Goal: Task Accomplishment & Management: Complete application form

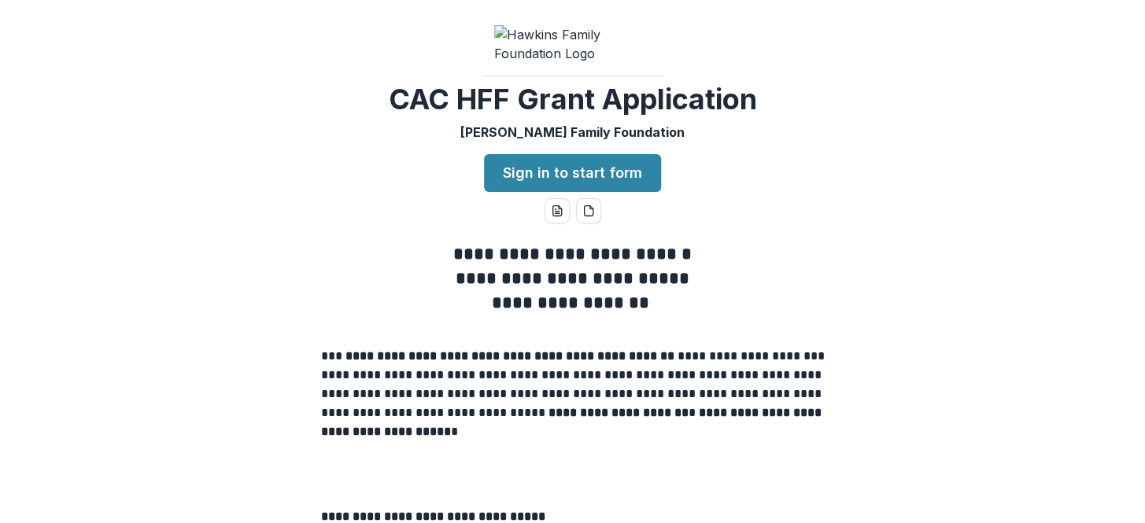
drag, startPoint x: 1013, startPoint y: 361, endPoint x: 1016, endPoint y: 110, distance: 251.0
click at [629, 192] on link "Sign in to start form" at bounding box center [572, 173] width 177 height 38
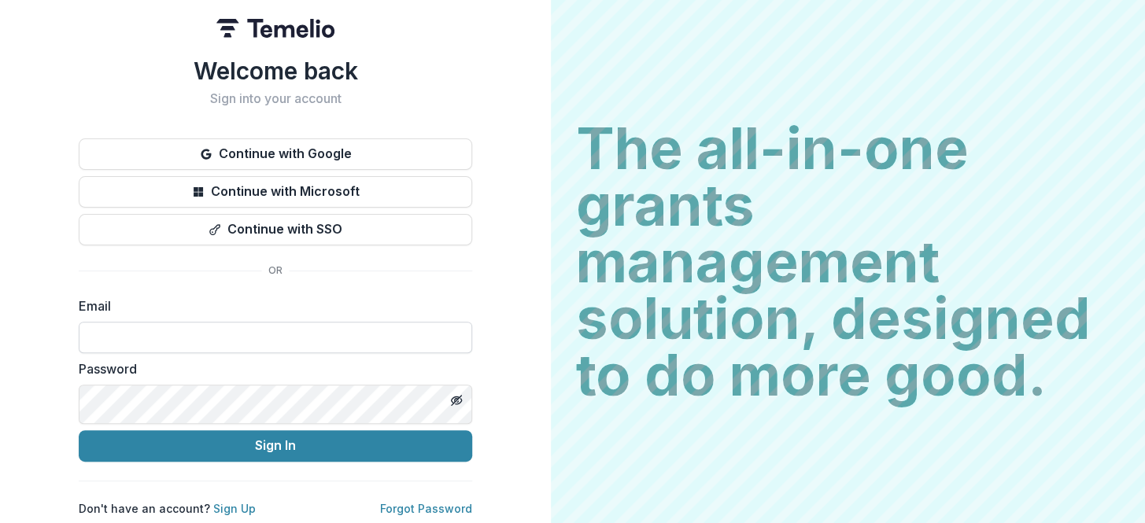
click at [472, 353] on input at bounding box center [275, 337] width 393 height 31
type input "**********"
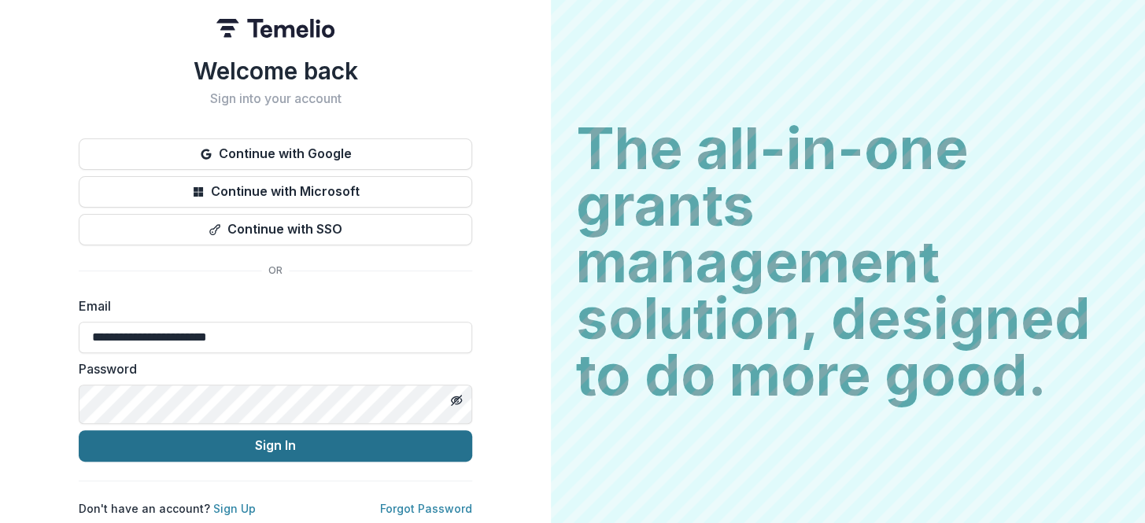
click at [472, 462] on button "Sign In" at bounding box center [275, 445] width 393 height 31
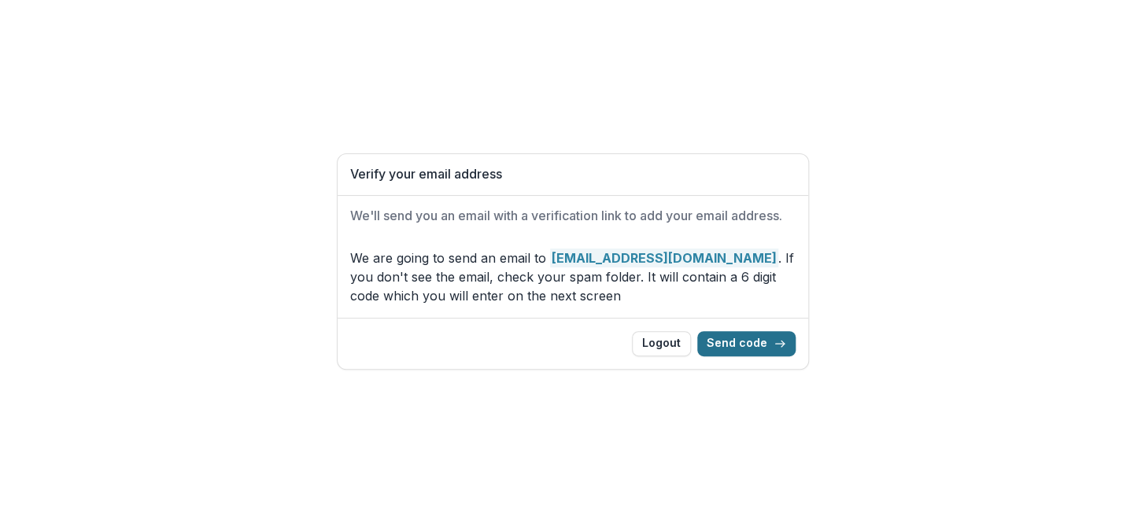
click at [760, 356] on button "Send code" at bounding box center [746, 343] width 98 height 25
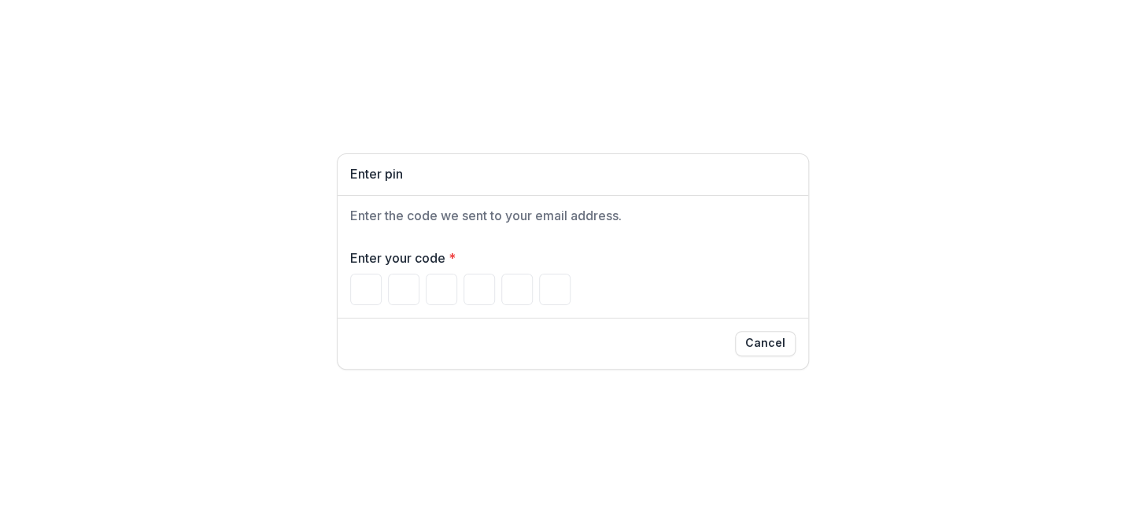
drag, startPoint x: 1107, startPoint y: 297, endPoint x: 1038, endPoint y: 304, distance: 68.7
click at [1106, 297] on div "Enter pin Enter the code we sent to your email address. Enter your code * Cancel" at bounding box center [572, 261] width 1145 height 523
click at [350, 303] on input "Please enter your pin code" at bounding box center [365, 289] width 31 height 31
paste input "******"
type input "*"
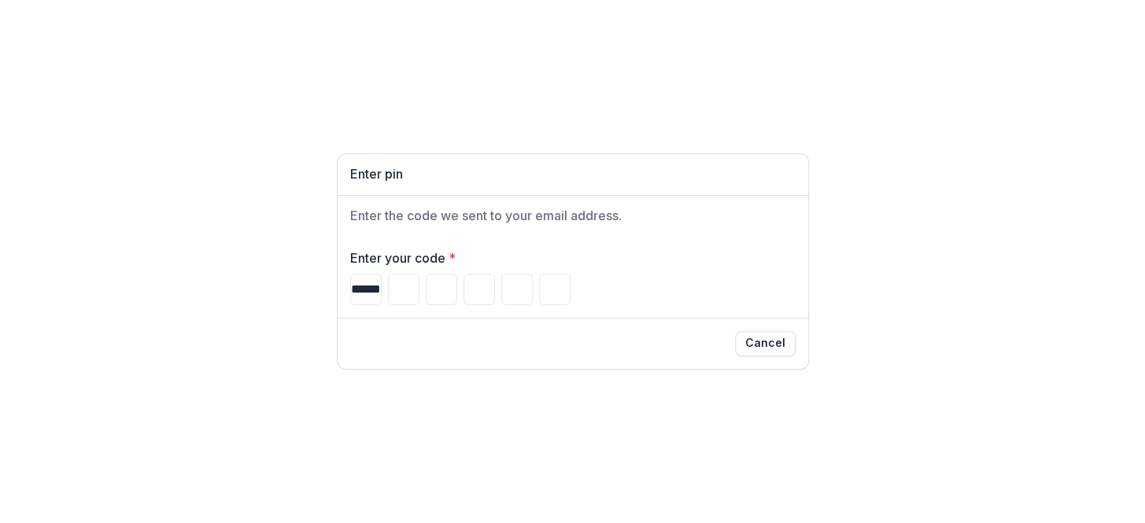
type input "*"
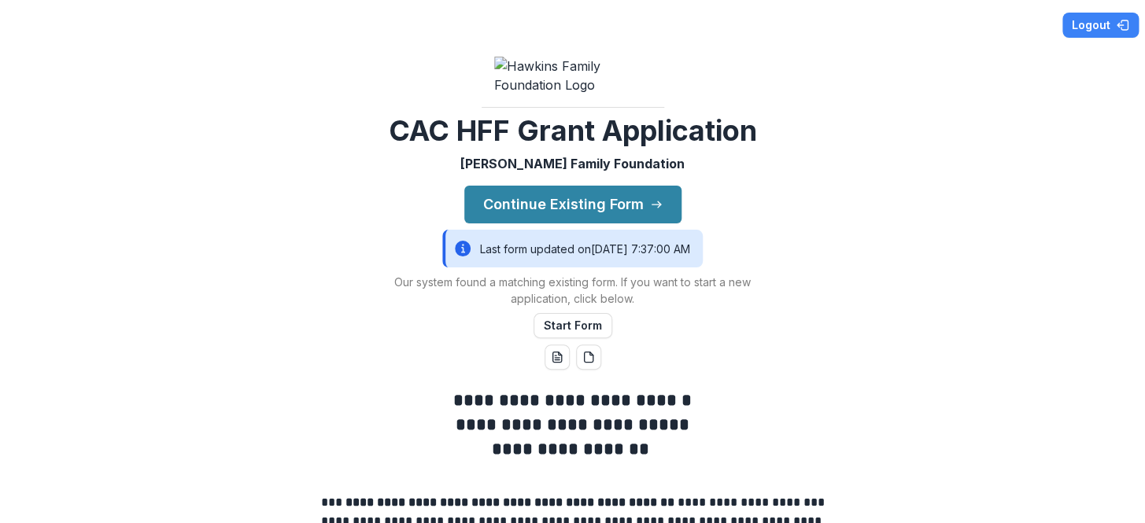
drag, startPoint x: 974, startPoint y: 196, endPoint x: 981, endPoint y: 48, distance: 148.1
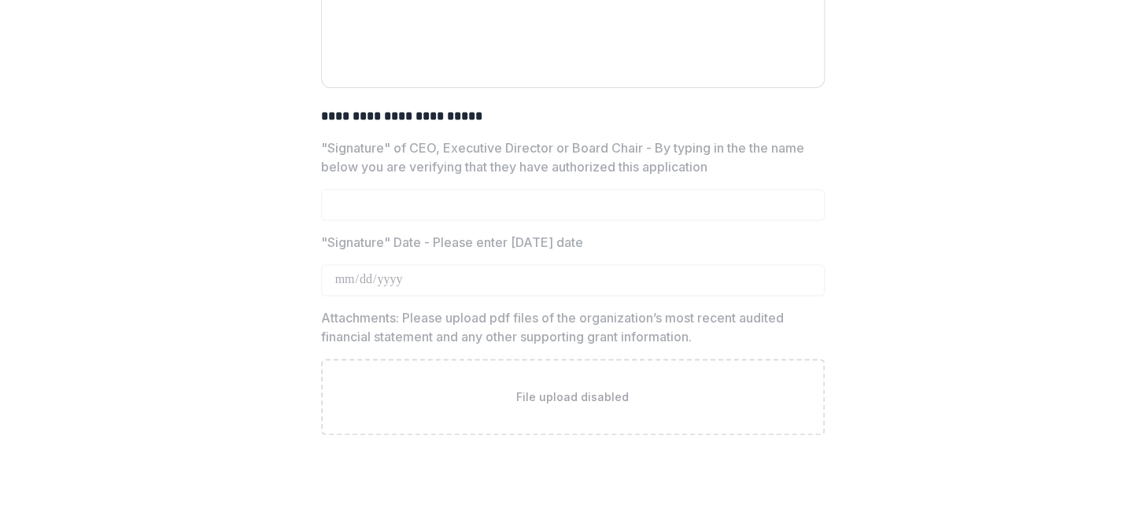
scroll to position [7088, 0]
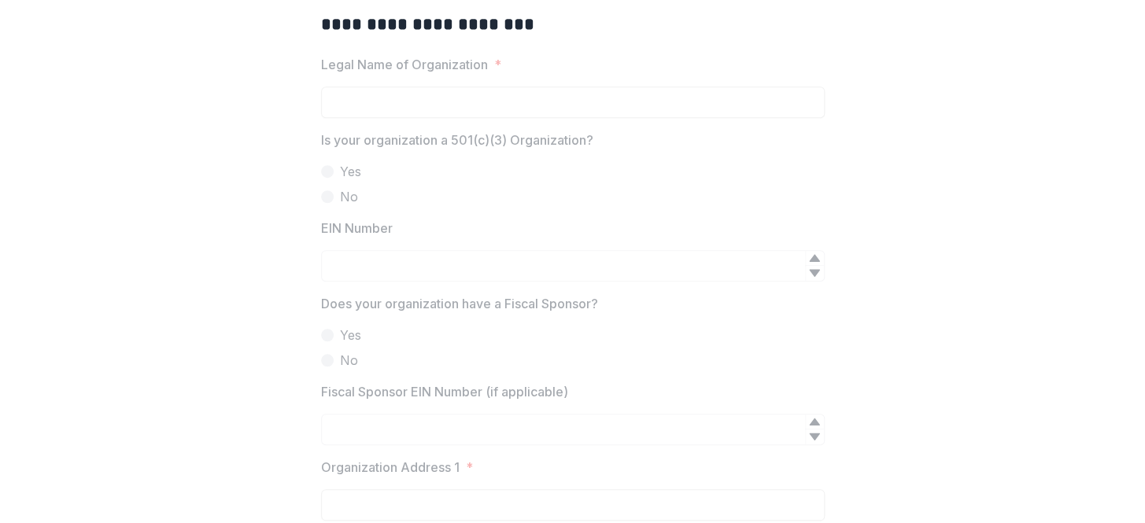
scroll to position [357, 0]
